Goal: Task Accomplishment & Management: Manage account settings

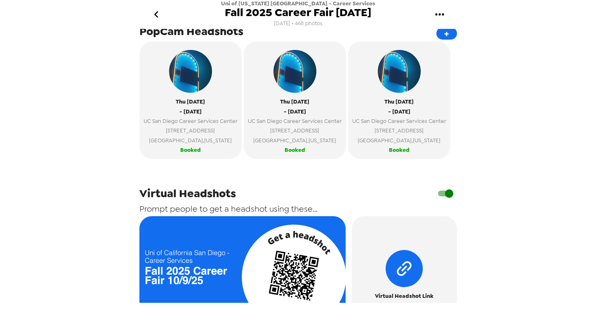
scroll to position [294, 0]
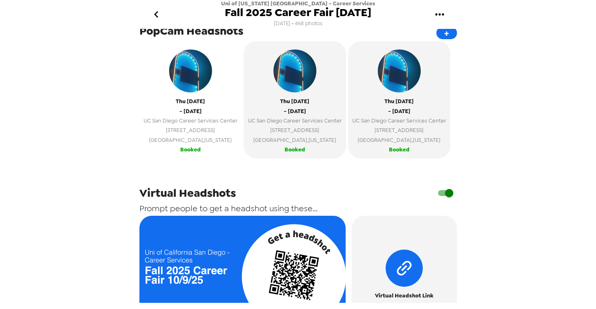
click at [214, 109] on div "[DATE] - [DATE] [GEOGRAPHIC_DATA] Career Services Center [STREET_ADDRESS][US_ST…" at bounding box center [190, 94] width 94 height 99
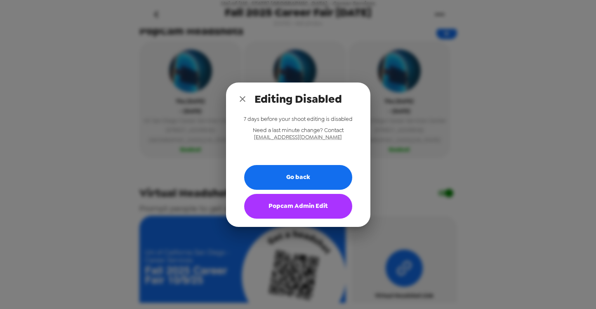
click at [269, 209] on button "Popcam Admin Edit" at bounding box center [298, 206] width 108 height 25
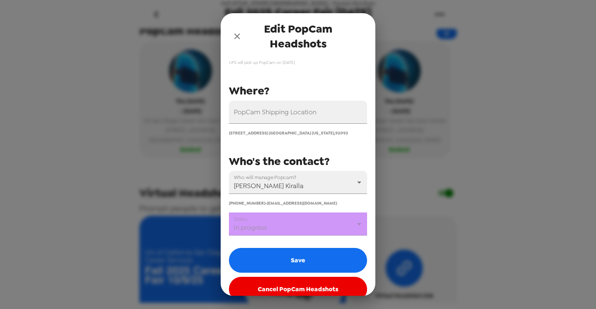
scroll to position [73, 0]
click at [287, 223] on body "Uni of California San Diego - Career Services Fall 2025 Career Fair 10/9/25 8/1…" at bounding box center [298, 154] width 596 height 309
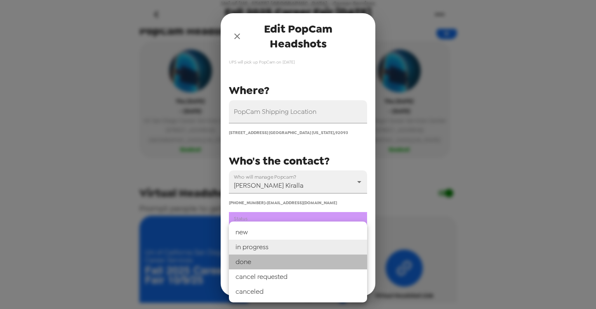
click at [268, 262] on li "done" at bounding box center [298, 261] width 138 height 15
type input "done"
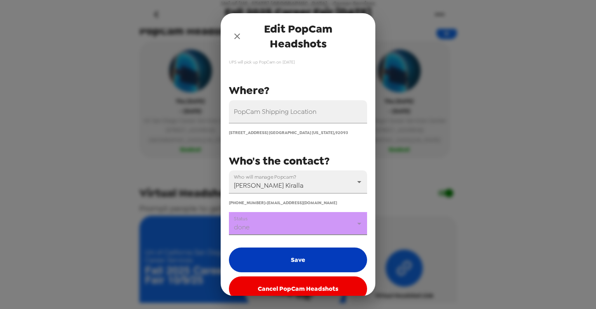
click at [282, 256] on button "Save" at bounding box center [298, 259] width 138 height 25
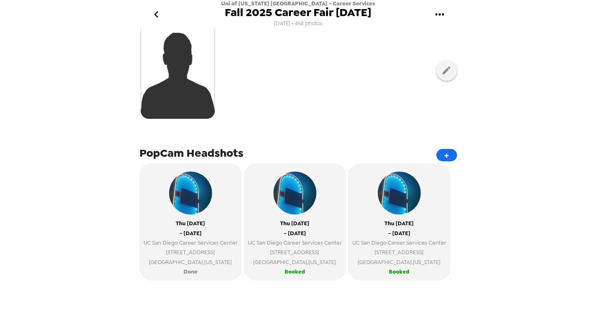
scroll to position [179, 0]
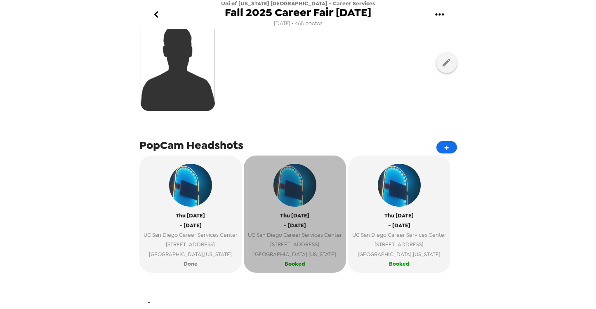
click at [287, 182] on img "button" at bounding box center [294, 185] width 43 height 43
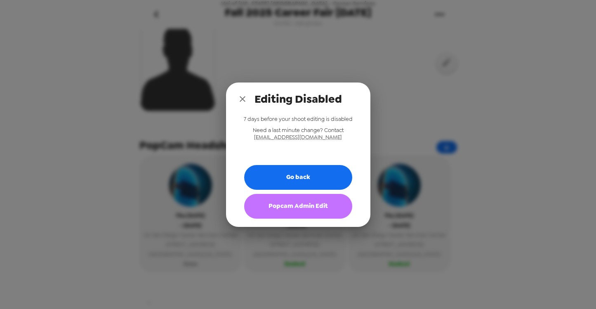
click at [285, 201] on button "Popcam Admin Edit" at bounding box center [298, 206] width 108 height 25
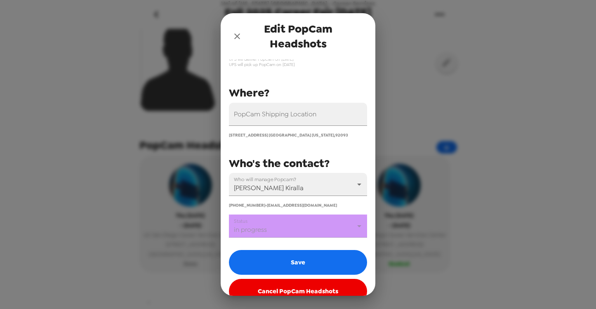
scroll to position [86, 0]
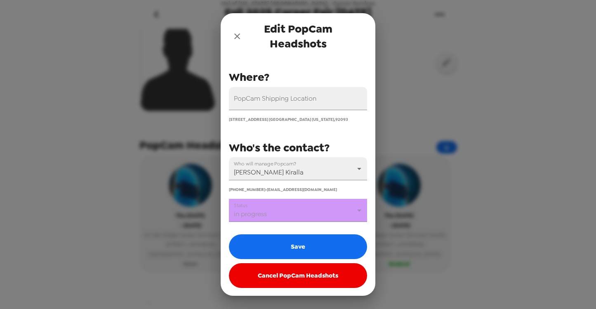
click at [336, 212] on body "Uni of [US_STATE] [GEOGRAPHIC_DATA] - Career Services Fall 2025 Career Fair [DA…" at bounding box center [298, 154] width 596 height 309
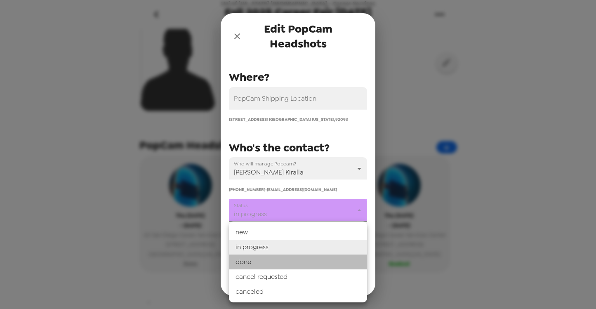
click at [283, 262] on li "done" at bounding box center [298, 261] width 138 height 15
type input "done"
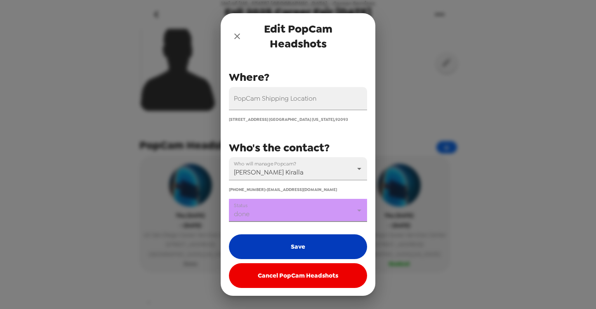
click at [297, 247] on button "Save" at bounding box center [298, 246] width 138 height 25
